Goal: Check status: Check status

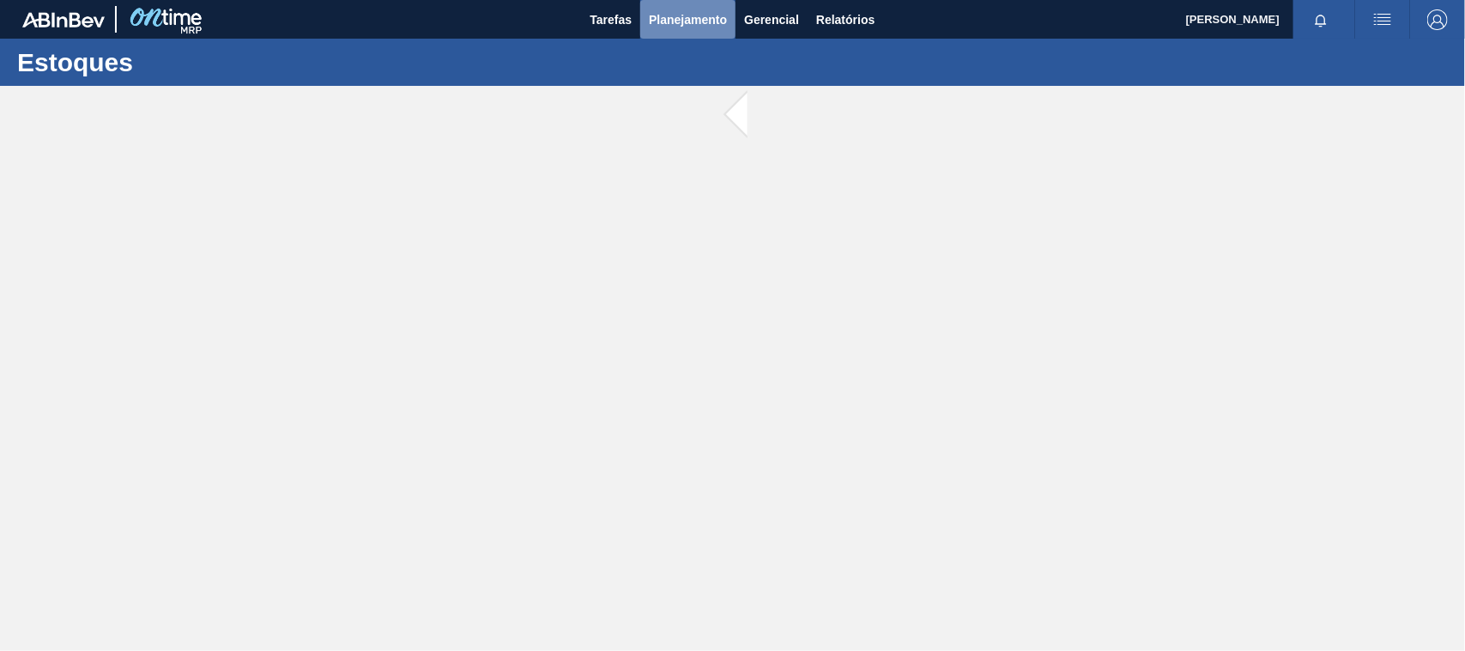
click at [670, 24] on span "Planejamento" at bounding box center [688, 19] width 78 height 21
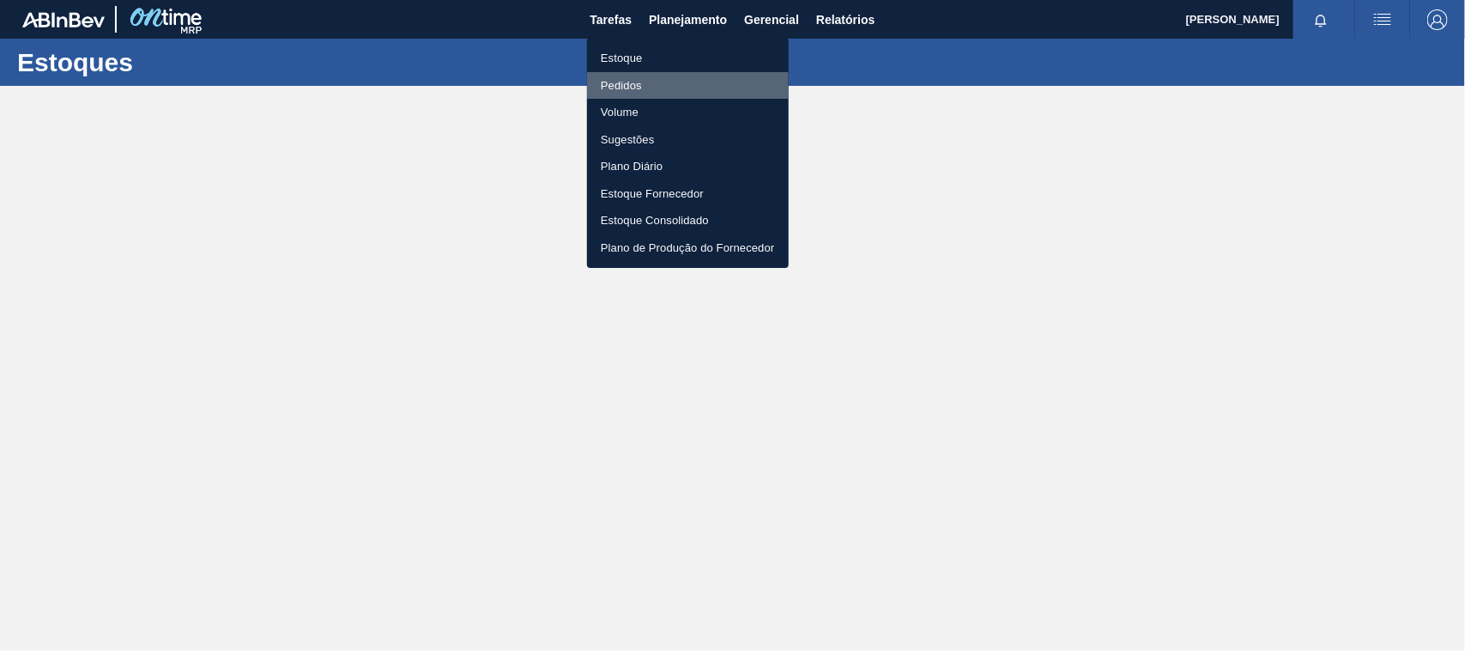
click at [621, 72] on li "Pedidos" at bounding box center [688, 85] width 202 height 27
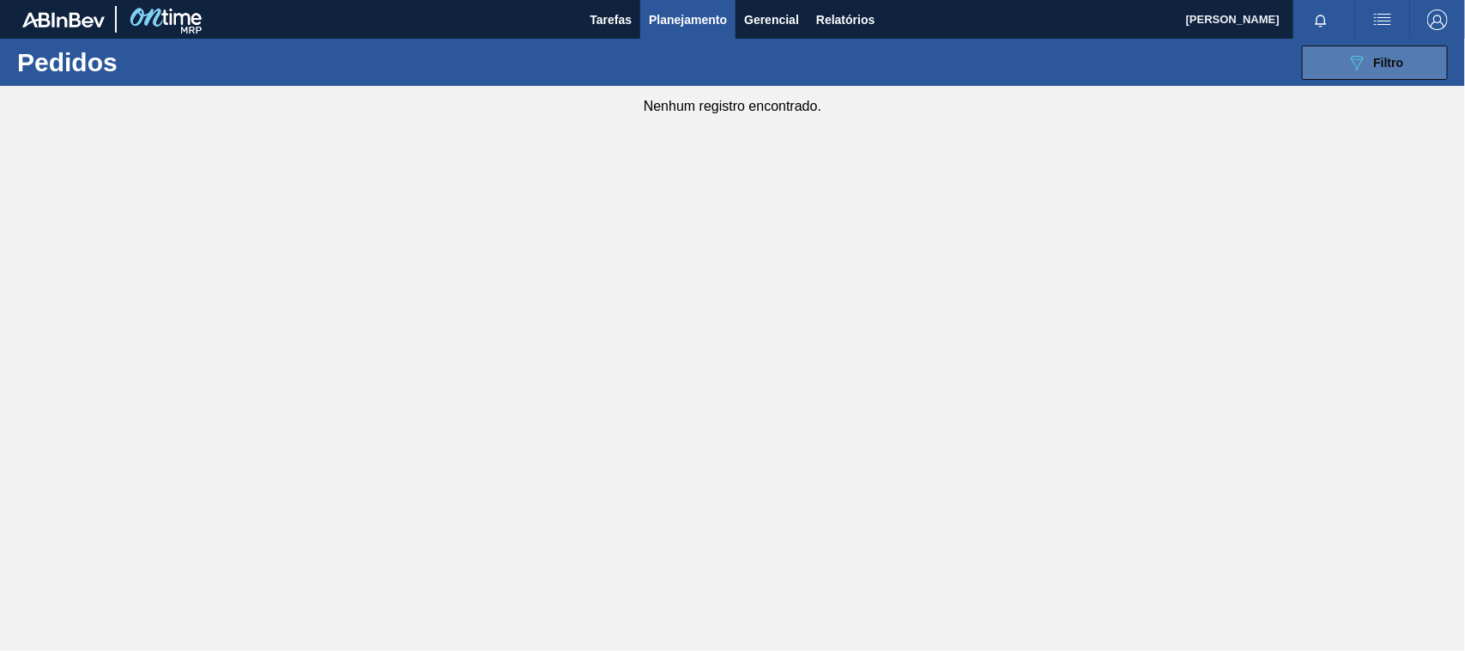
drag, startPoint x: 1289, startPoint y: 60, endPoint x: 1318, endPoint y: 58, distance: 29.3
click at [1293, 58] on div "089F7B8B-B2A5-4AFE-B5C0-19BA573D28AC Filtro Código Pedido Portal Códido PO SAP …" at bounding box center [863, 63] width 1188 height 52
click at [1335, 62] on button "089F7B8B-B2A5-4AFE-B5C0-19BA573D28AC Filtro" at bounding box center [1375, 62] width 146 height 34
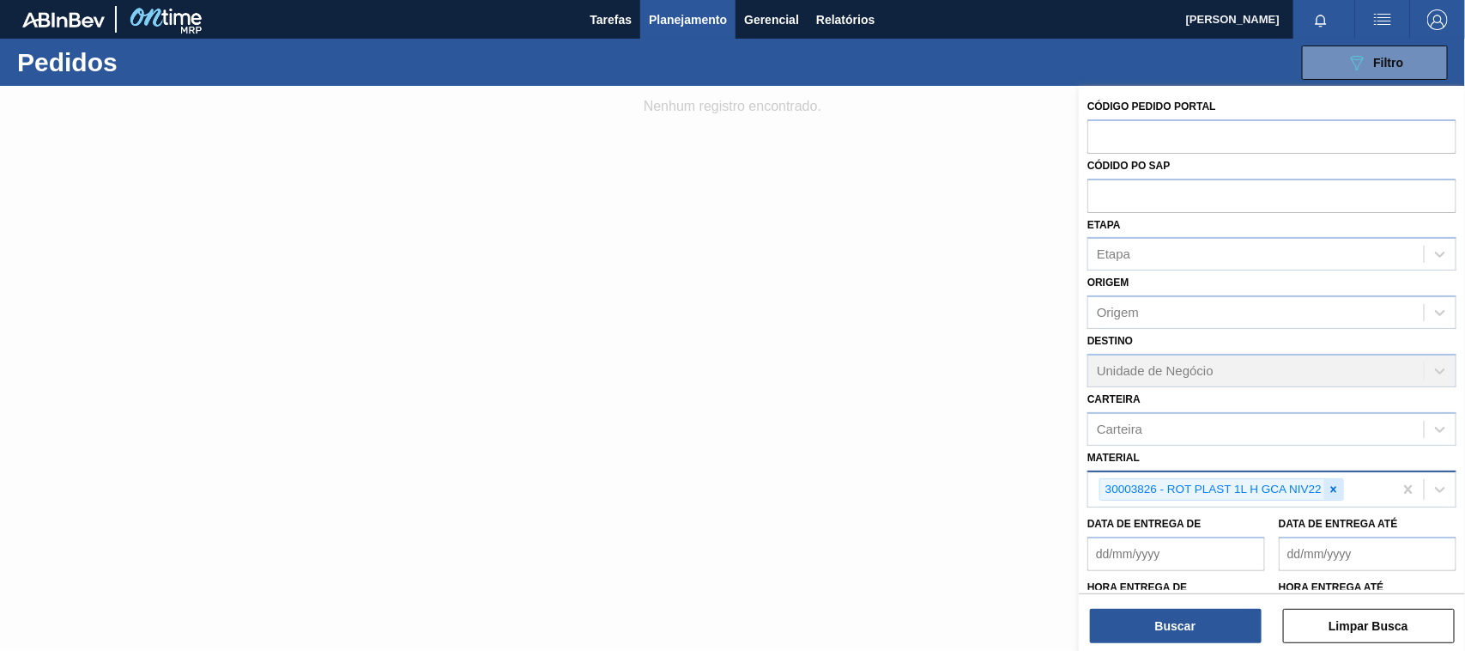
click at [1333, 486] on icon at bounding box center [1334, 489] width 6 height 6
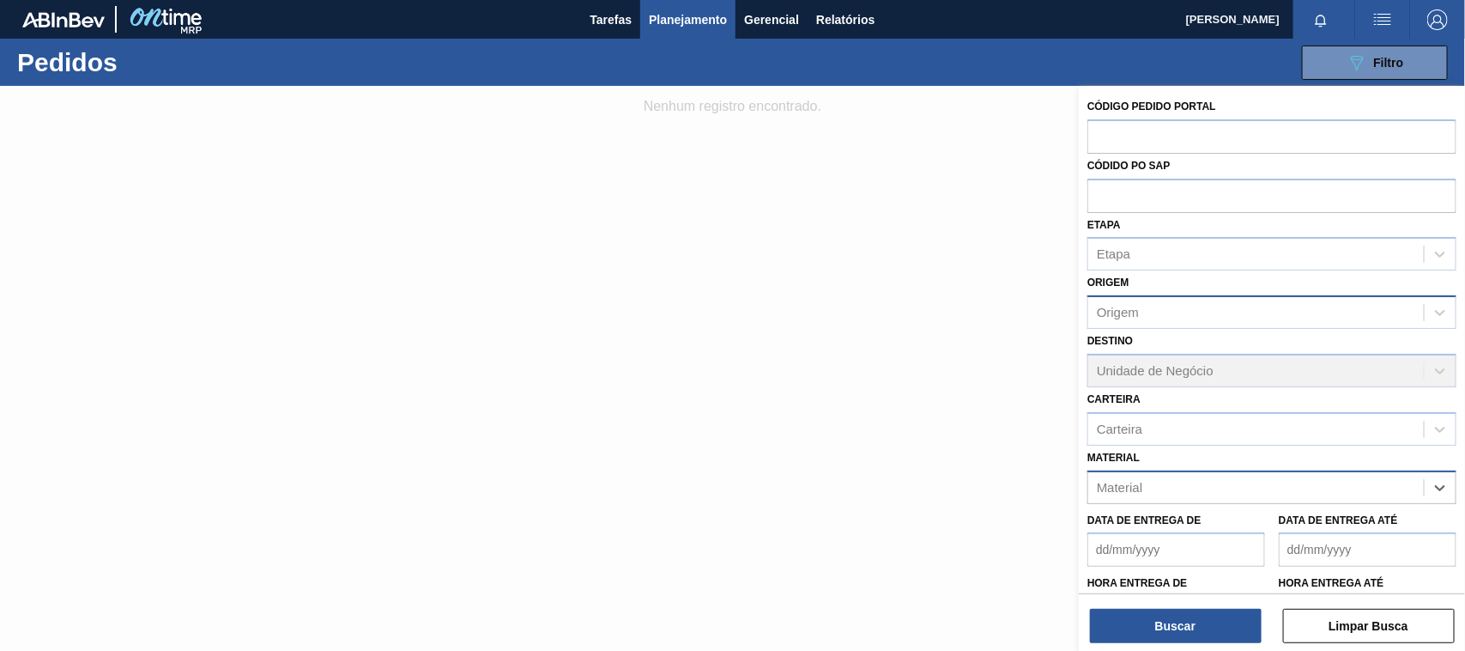
paste input "30006231"
type input "30006231"
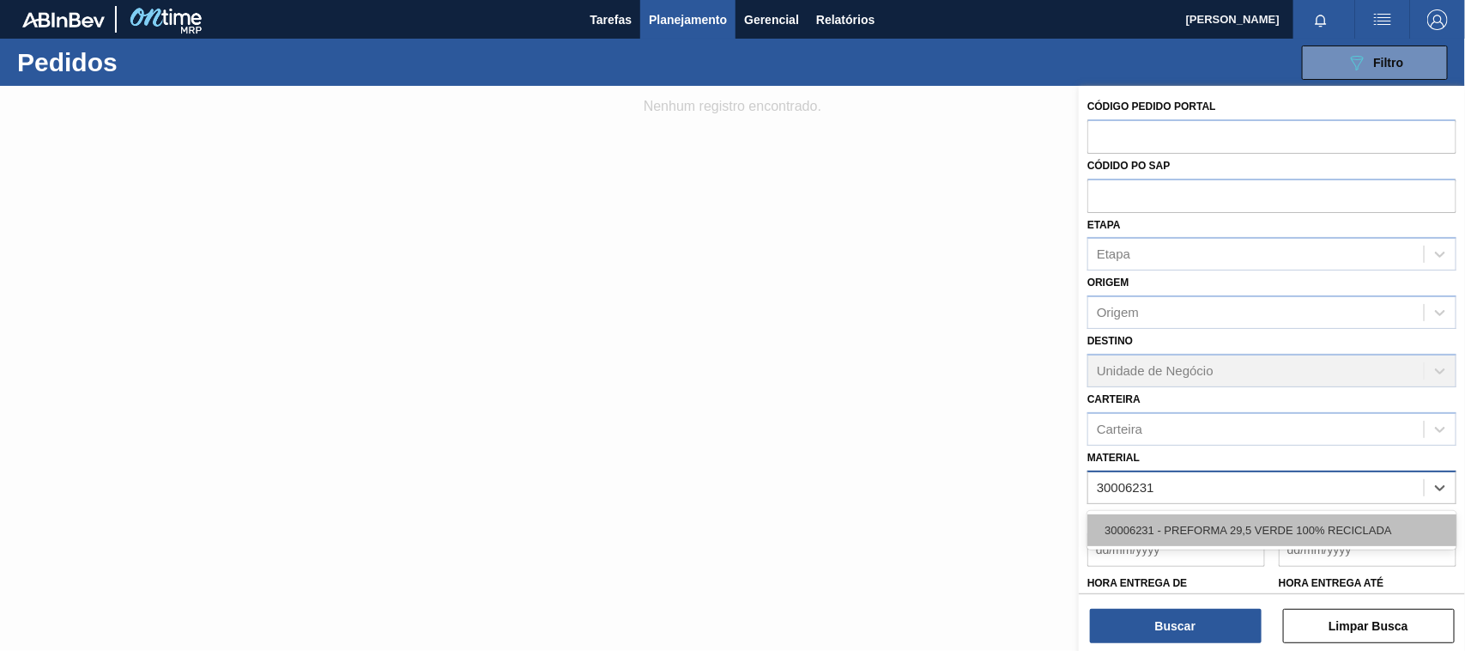
click at [1250, 526] on div "30006231 - PREFORMA 29,5 VERDE 100% RECICLADA" at bounding box center [1272, 530] width 369 height 32
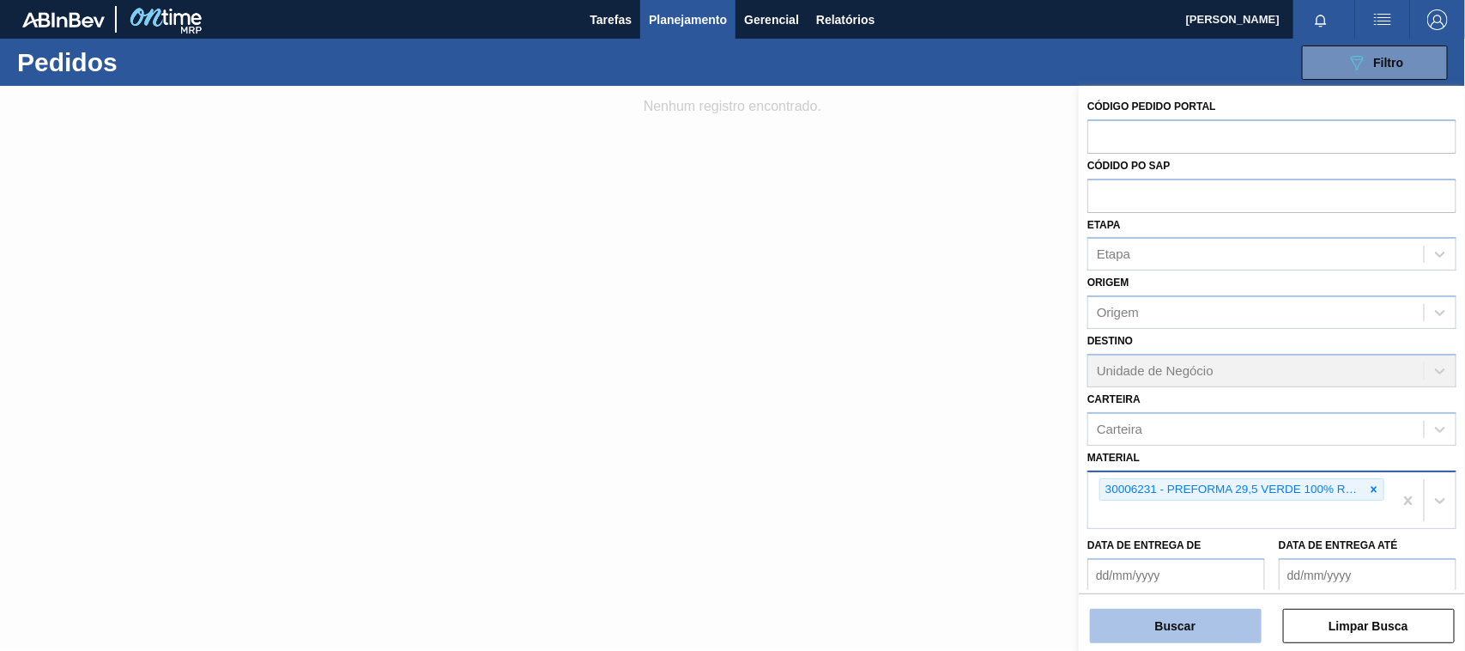
click at [1168, 624] on button "Buscar" at bounding box center [1176, 626] width 172 height 34
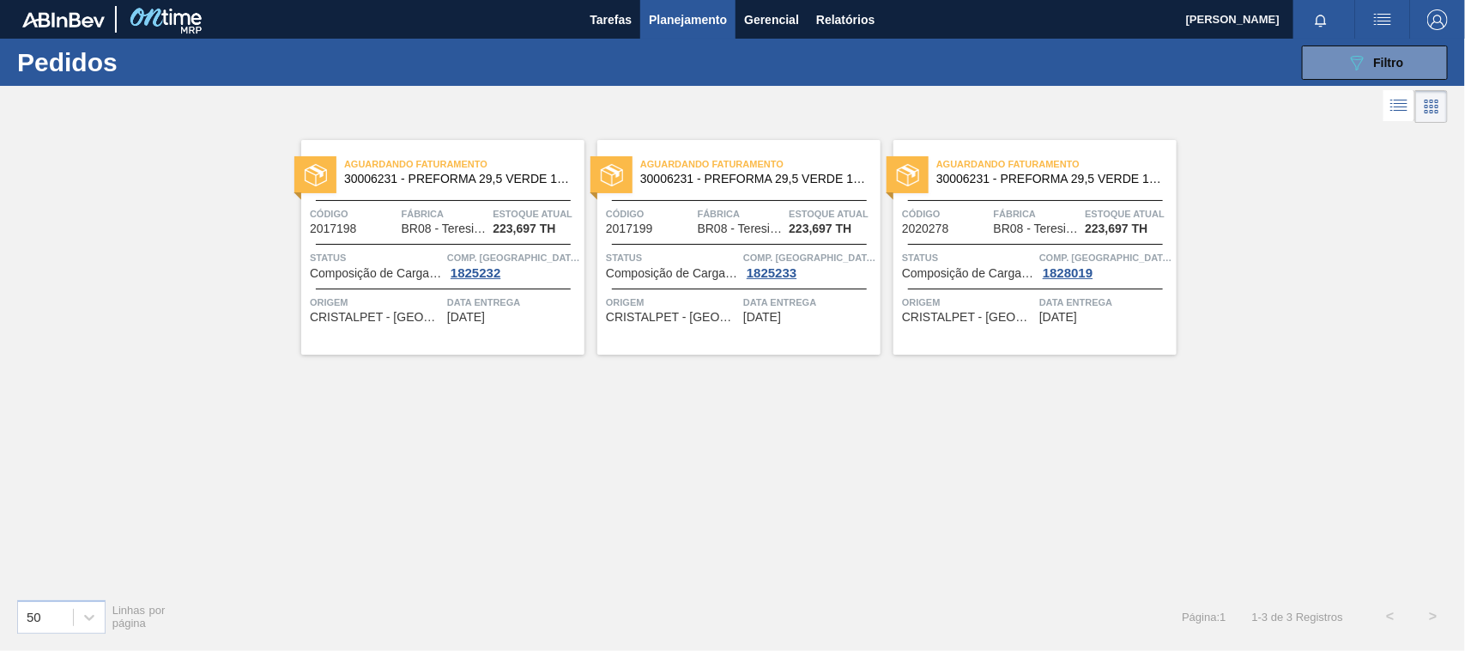
click at [384, 203] on div "Aguardando Faturamento 30006231 - PREFORMA 29,5 VERDE 100% RECICLADA Código 201…" at bounding box center [442, 247] width 283 height 215
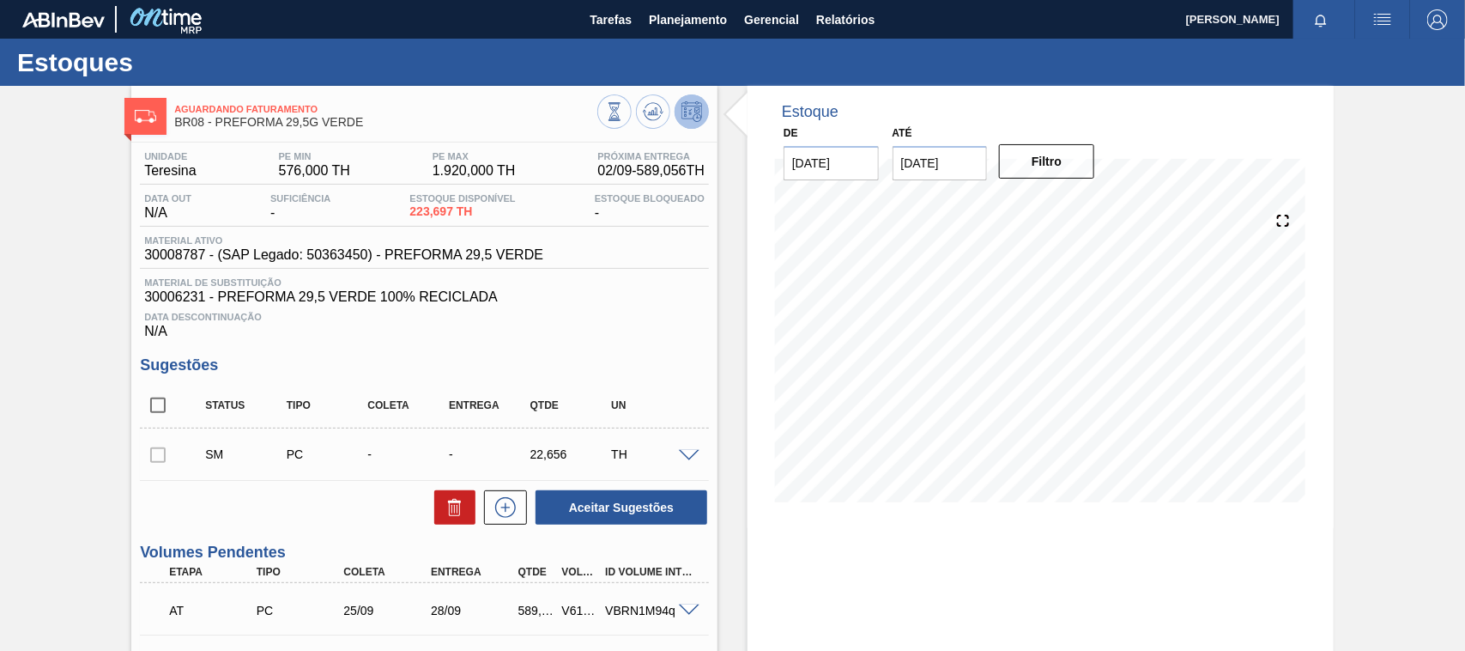
click at [616, 157] on span "Próxima Entrega" at bounding box center [650, 156] width 107 height 10
click at [79, 216] on div "Aguardando Faturamento BR08 - PREFORMA 29,5G VERDE Unidade Teresina PE MIN 576,…" at bounding box center [732, 562] width 1465 height 952
